Goal: Check status: Check status

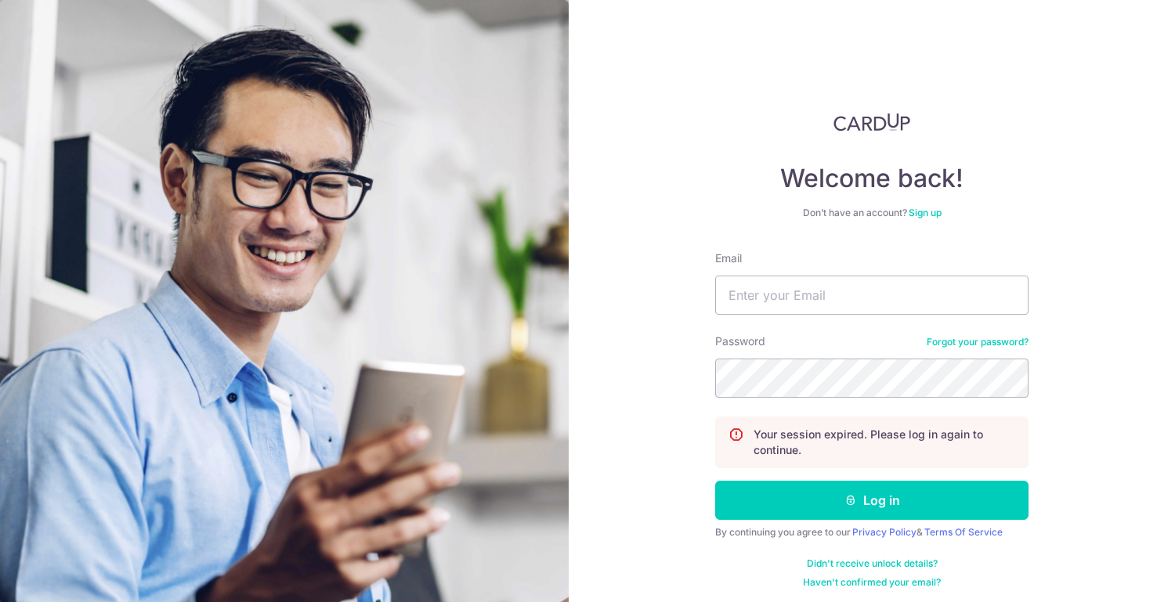
click at [776, 274] on div "Email" at bounding box center [871, 283] width 313 height 64
click at [783, 267] on div "Email" at bounding box center [871, 283] width 313 height 64
click at [797, 288] on input "Email" at bounding box center [871, 295] width 313 height 39
type input "[EMAIL_ADDRESS][DOMAIN_NAME]"
click at [715, 481] on button "Log in" at bounding box center [871, 500] width 313 height 39
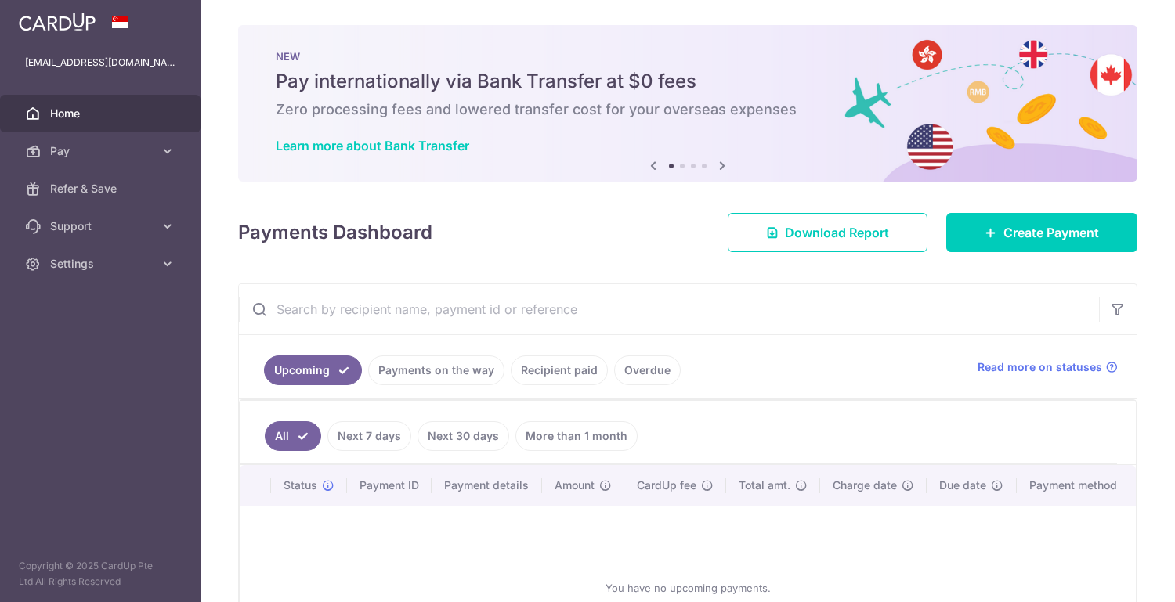
scroll to position [152, 0]
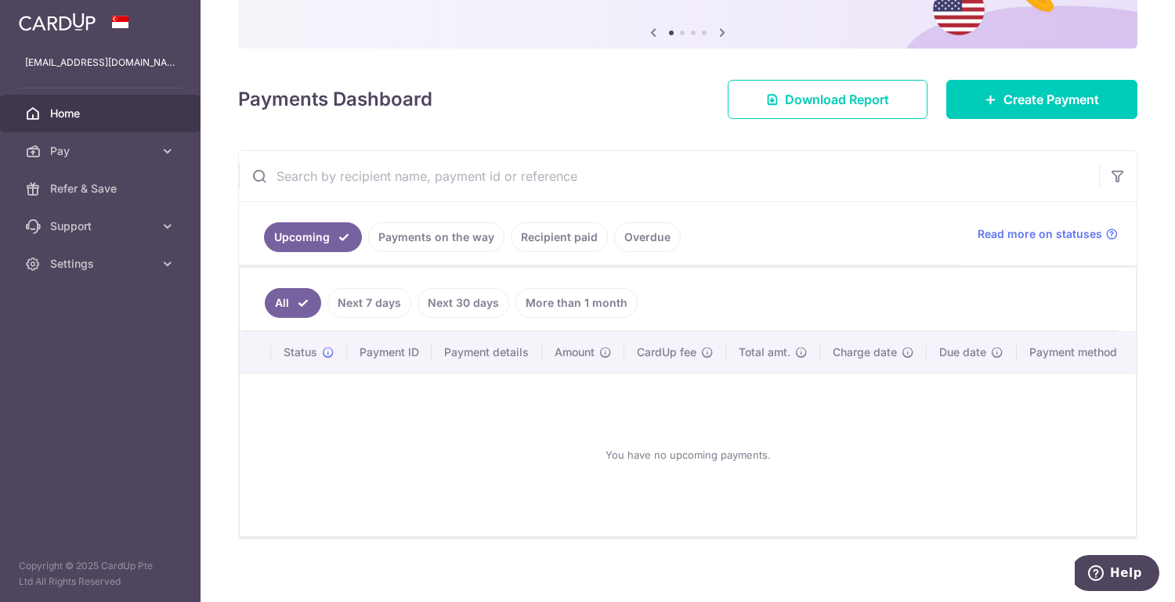
click at [421, 239] on link "Payments on the way" at bounding box center [436, 237] width 136 height 30
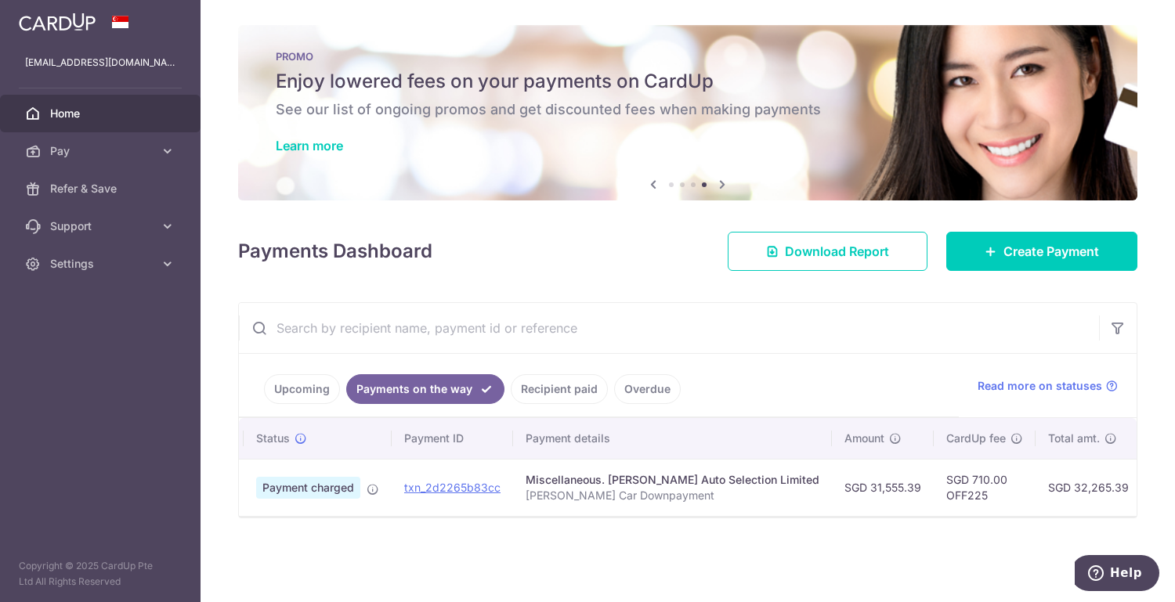
scroll to position [0, 0]
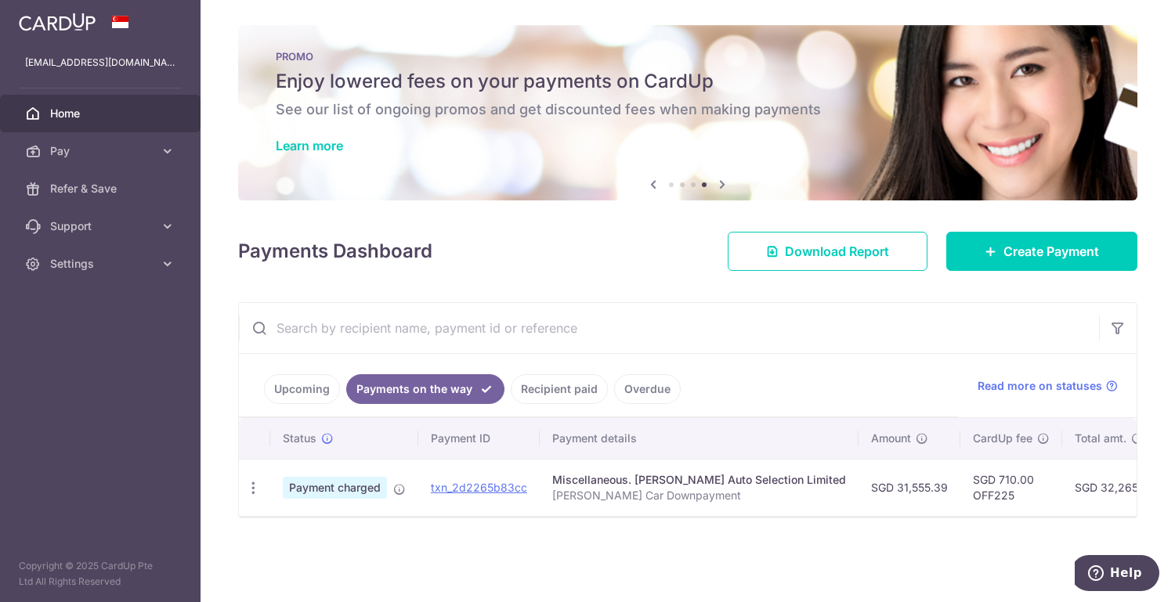
click at [551, 392] on link "Recipient paid" at bounding box center [559, 389] width 97 height 30
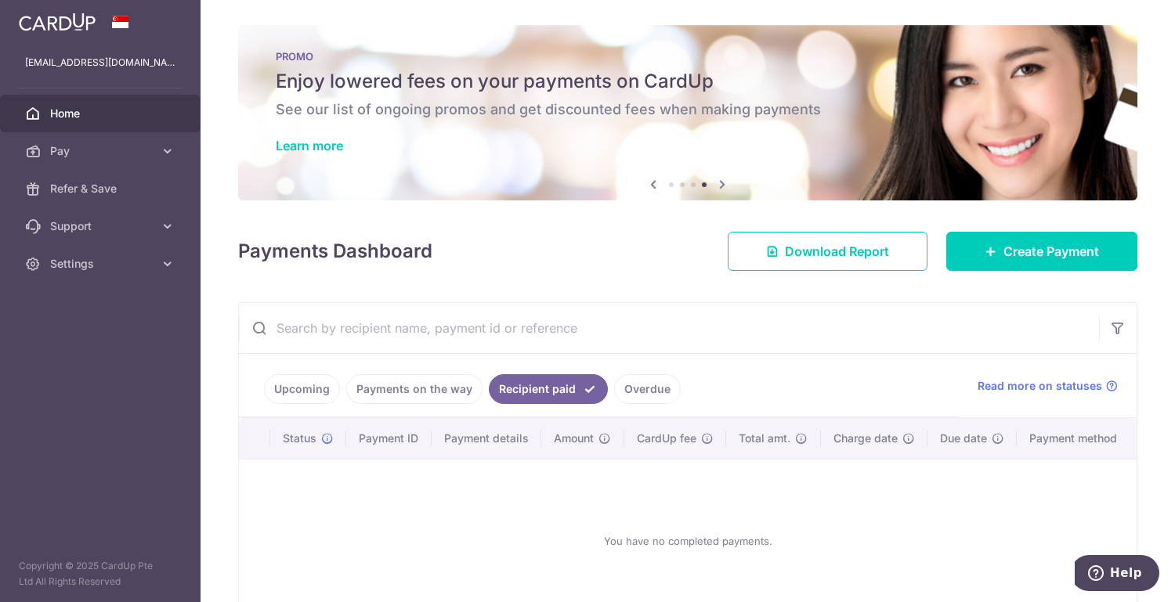
click at [439, 389] on link "Payments on the way" at bounding box center [414, 389] width 136 height 30
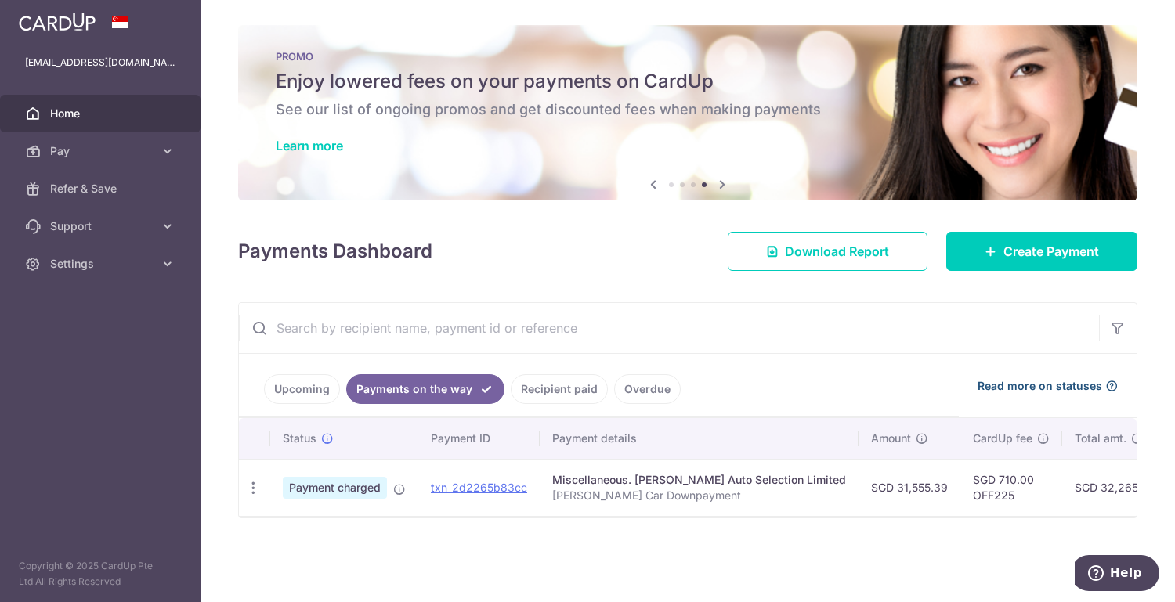
click at [1113, 390] on icon at bounding box center [1111, 386] width 13 height 13
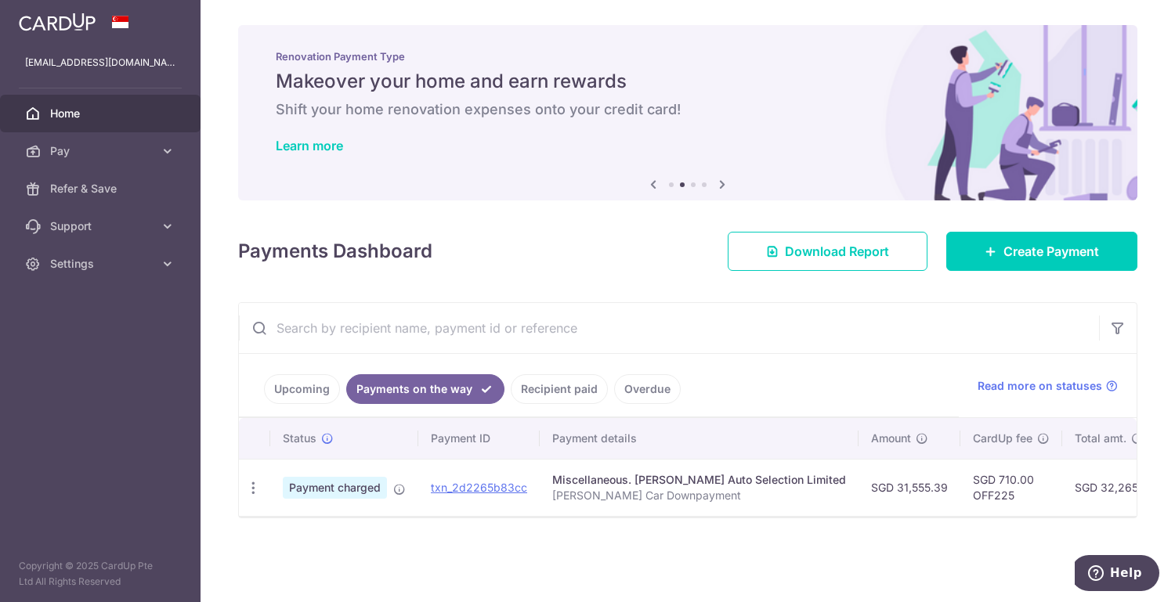
drag, startPoint x: 638, startPoint y: 525, endPoint x: 652, endPoint y: 526, distance: 13.3
click at [652, 519] on div "Upcoming Payments on the way Recipient paid Overdue Read more on statuses Statu…" at bounding box center [687, 410] width 899 height 216
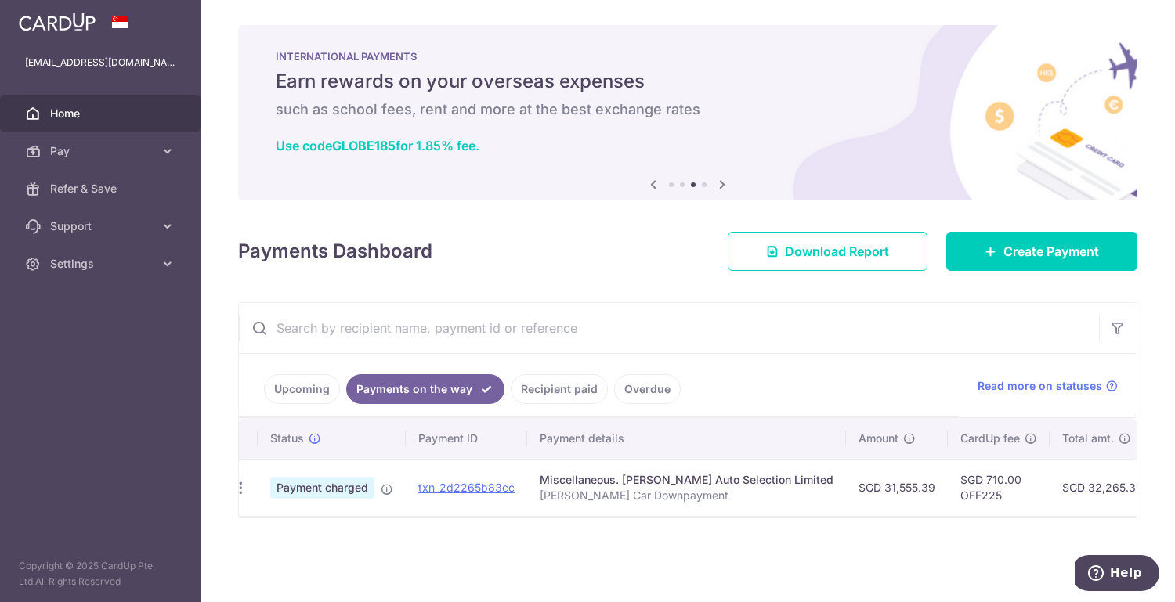
scroll to position [0, 7]
